Goal: Information Seeking & Learning: Learn about a topic

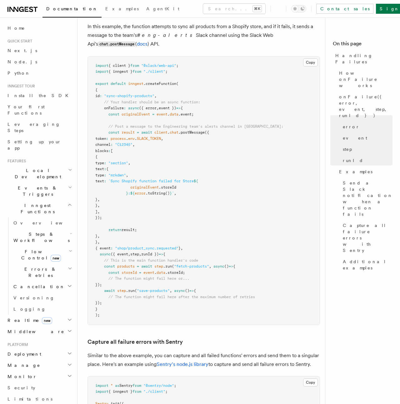
scroll to position [772, 0]
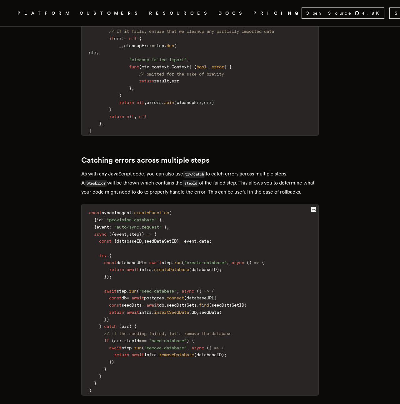
scroll to position [1044, 0]
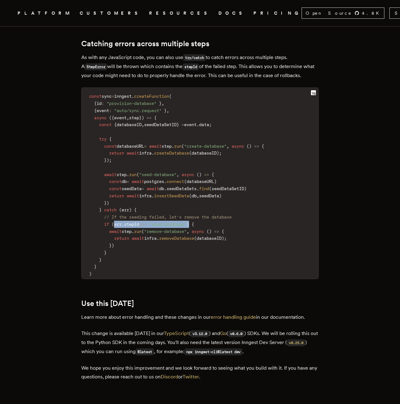
drag, startPoint x: 198, startPoint y: 226, endPoint x: 118, endPoint y: 225, distance: 79.7
click at [118, 225] on code "const sync = inngest . createFunction ( { id : "provision-database" } , { event…" at bounding box center [200, 186] width 237 height 188
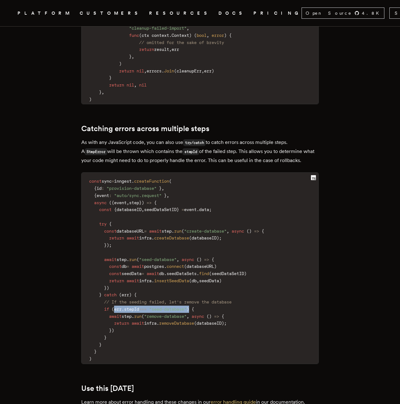
scroll to position [955, 0]
